Goal: Find specific page/section: Find specific page/section

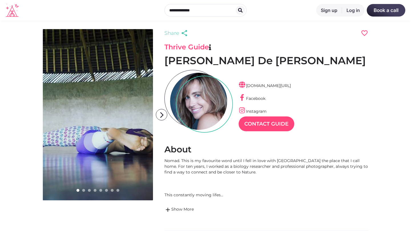
scroll to position [14, 25]
click at [159, 113] on icon "arrow_forward_ios" at bounding box center [161, 114] width 11 height 11
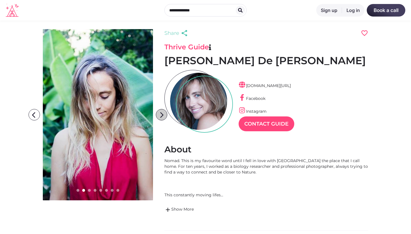
click at [159, 113] on icon "arrow_forward_ios" at bounding box center [161, 114] width 11 height 11
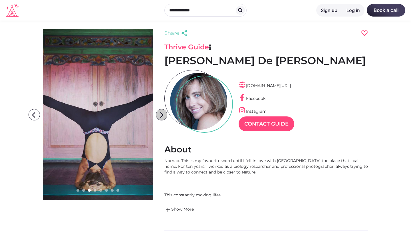
click at [159, 113] on icon "arrow_forward_ios" at bounding box center [161, 114] width 11 height 11
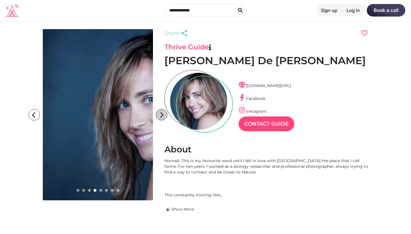
click at [159, 113] on icon "arrow_forward_ios" at bounding box center [161, 114] width 11 height 11
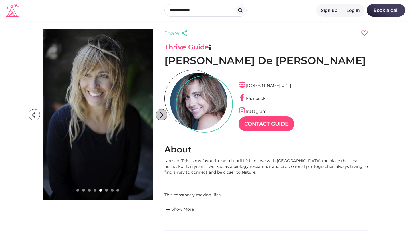
click at [159, 113] on icon "arrow_forward_ios" at bounding box center [161, 114] width 11 height 11
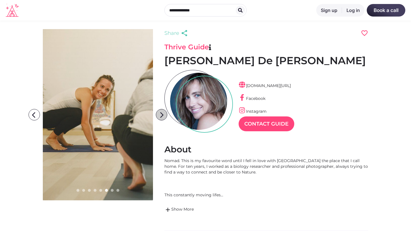
click at [159, 113] on icon "arrow_forward_ios" at bounding box center [161, 114] width 11 height 11
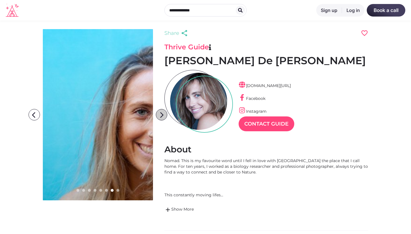
click at [159, 113] on icon "arrow_forward_ios" at bounding box center [161, 114] width 11 height 11
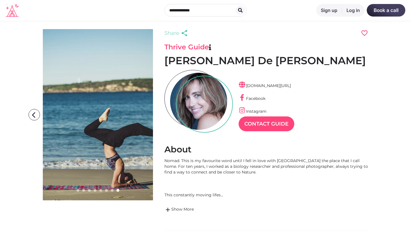
click at [159, 113] on icon "arrow_forward_ios" at bounding box center [161, 114] width 11 height 11
click at [293, 61] on h1 "[PERSON_NAME] De [PERSON_NAME]" at bounding box center [266, 60] width 204 height 13
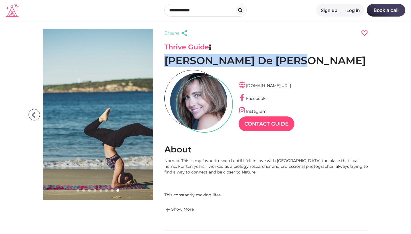
drag, startPoint x: 293, startPoint y: 61, endPoint x: 165, endPoint y: 58, distance: 128.1
click at [165, 58] on h1 "[PERSON_NAME] De [PERSON_NAME]" at bounding box center [266, 60] width 204 height 13
copy h1 "[PERSON_NAME] De [PERSON_NAME]"
